Goal: Information Seeking & Learning: Learn about a topic

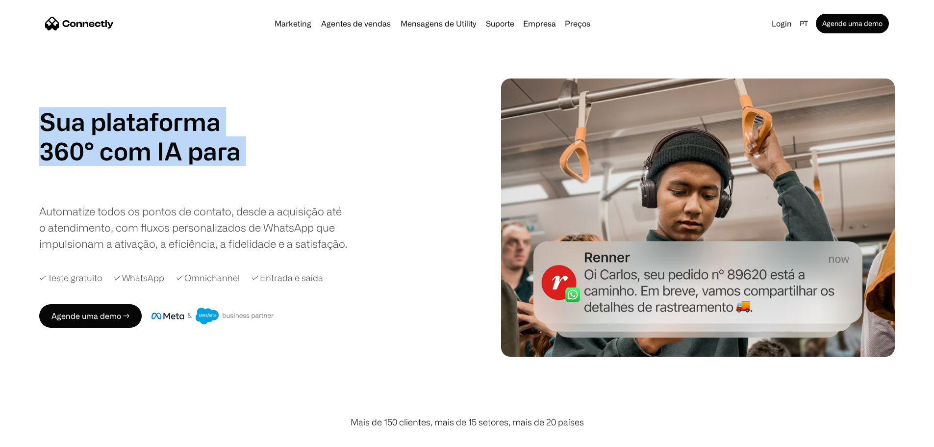
drag, startPoint x: 78, startPoint y: 118, endPoint x: 200, endPoint y: 188, distance: 140.4
click at [200, 188] on div "Sua plataforma 360° com IA para agentes de vendas suporte utility agentes de ve…" at bounding box center [152, 151] width 226 height 88
click at [127, 195] on h1 "utility" at bounding box center [15, 180] width 226 height 29
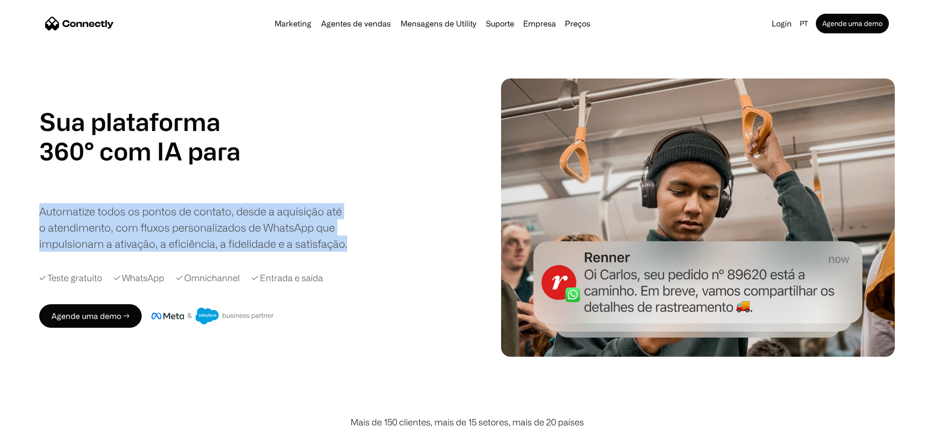
drag, startPoint x: 68, startPoint y: 222, endPoint x: 246, endPoint y: 277, distance: 186.0
click at [246, 277] on div "Sua plataforma 360° com IA para agentes de vendas suporte utility agentes de ve…" at bounding box center [467, 217] width 934 height 278
click at [252, 252] on div "Automatize todos os pontos de contato, desde a aquisição até o atendimento, com…" at bounding box center [193, 227] width 309 height 49
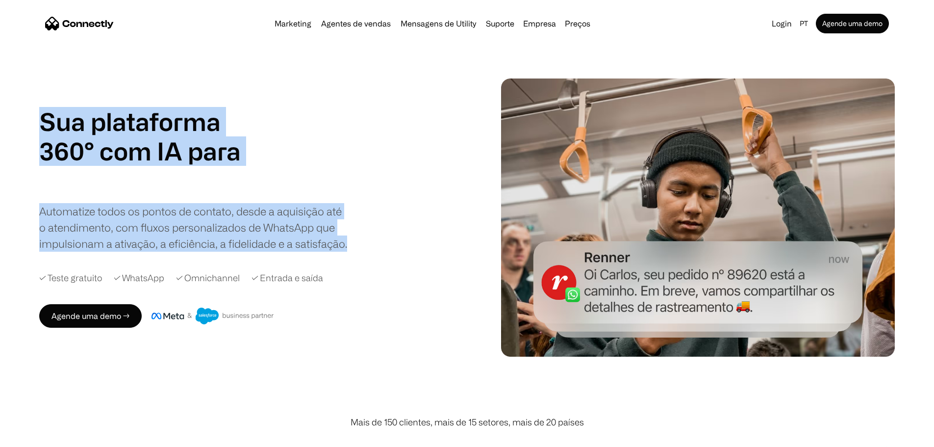
drag, startPoint x: 222, startPoint y: 280, endPoint x: 47, endPoint y: 97, distance: 253.9
click at [47, 97] on div "Sua plataforma 360° com IA para agentes de vendas suporte utility agentes de ve…" at bounding box center [467, 217] width 934 height 278
click at [45, 117] on div "Sua plataforma 360° com IA para agentes de vendas suporte utility agentes de ve…" at bounding box center [467, 217] width 934 height 278
drag, startPoint x: 82, startPoint y: 114, endPoint x: 214, endPoint y: 283, distance: 214.9
click at [214, 252] on div "Sua plataforma 360° com IA para agentes de vendas suporte utility agentes de ve…" at bounding box center [193, 179] width 309 height 145
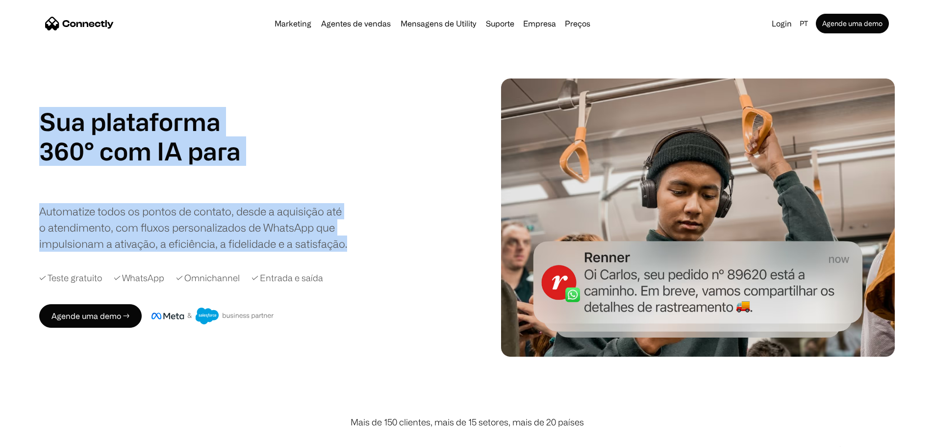
click at [224, 252] on div "Automatize todos os pontos de contato, desde a aquisição até o atendimento, com…" at bounding box center [193, 227] width 309 height 49
